Goal: Task Accomplishment & Management: Manage account settings

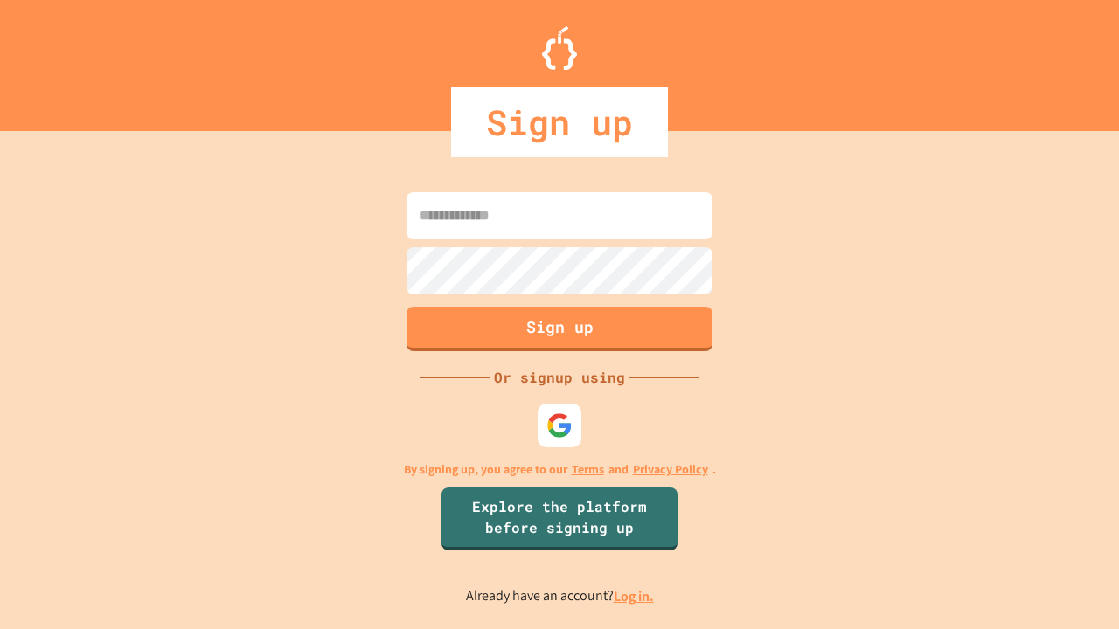
click at [635, 596] on link "Log in." at bounding box center [634, 596] width 40 height 18
